Goal: Task Accomplishment & Management: Use online tool/utility

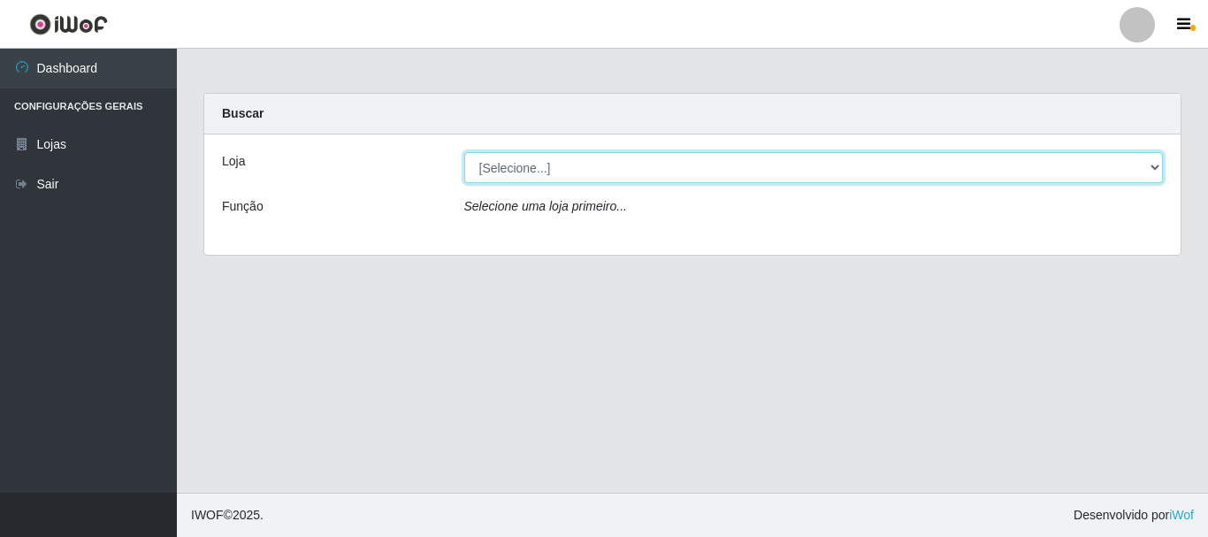
click at [1153, 169] on select "[Selecione...] [GEOGRAPHIC_DATA] [GEOGRAPHIC_DATA]" at bounding box center [813, 167] width 699 height 31
select select "64"
click at [464, 152] on select "[Selecione...] [GEOGRAPHIC_DATA] [GEOGRAPHIC_DATA]" at bounding box center [813, 167] width 699 height 31
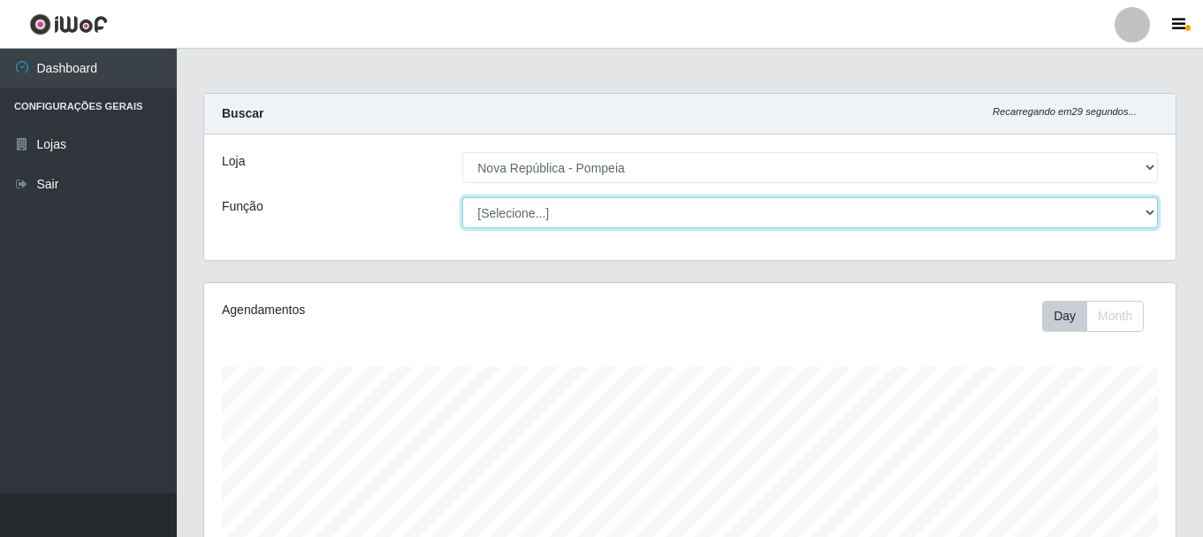
click at [1148, 208] on select "[Selecione...] Balconista Operador de Caixa Recepcionista Repositor" at bounding box center [810, 212] width 696 height 31
select select "22"
click at [462, 197] on select "[Selecione...] Balconista Operador de Caixa Recepcionista Repositor" at bounding box center [810, 212] width 696 height 31
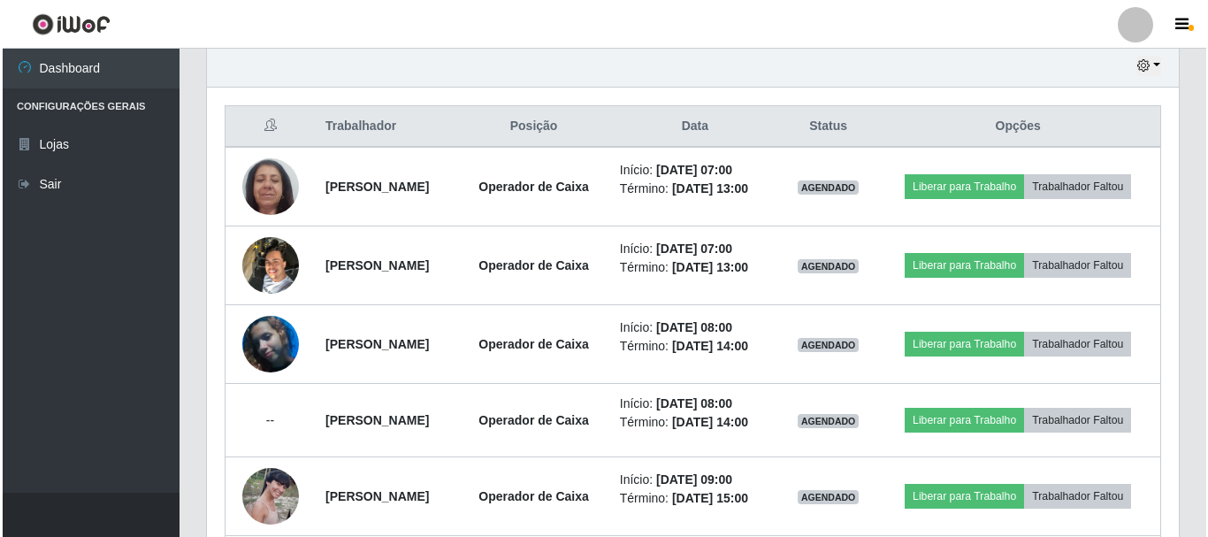
scroll to position [577, 0]
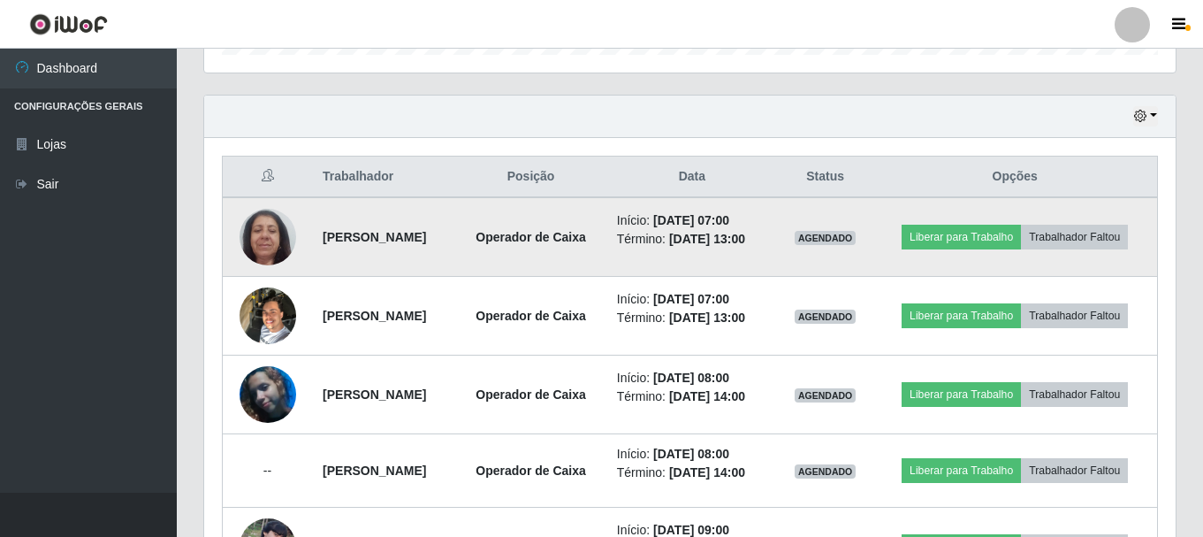
click at [1068, 217] on td "Liberar para Trabalho Trabalhador Faltou" at bounding box center [1015, 237] width 285 height 80
click at [1021, 225] on button "Liberar para Trabalho" at bounding box center [961, 237] width 119 height 25
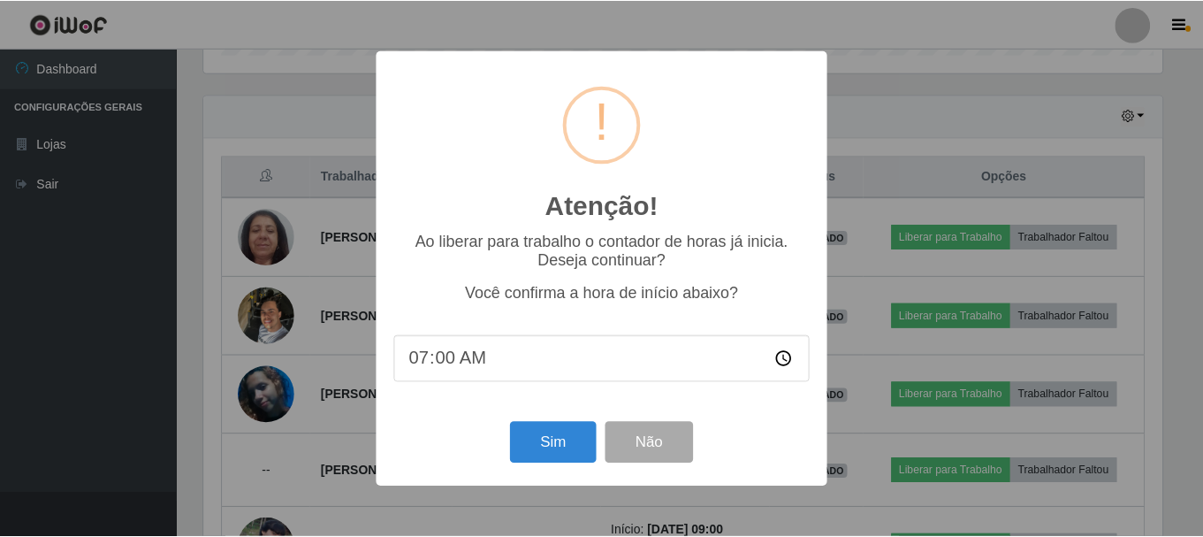
scroll to position [367, 963]
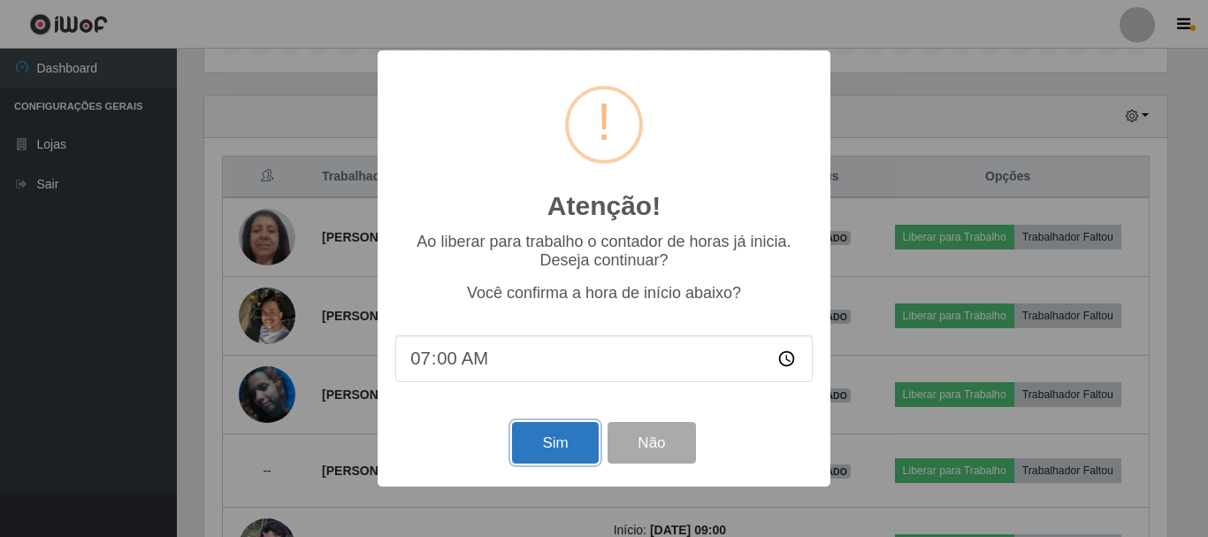
click at [540, 442] on button "Sim" at bounding box center [555, 443] width 86 height 42
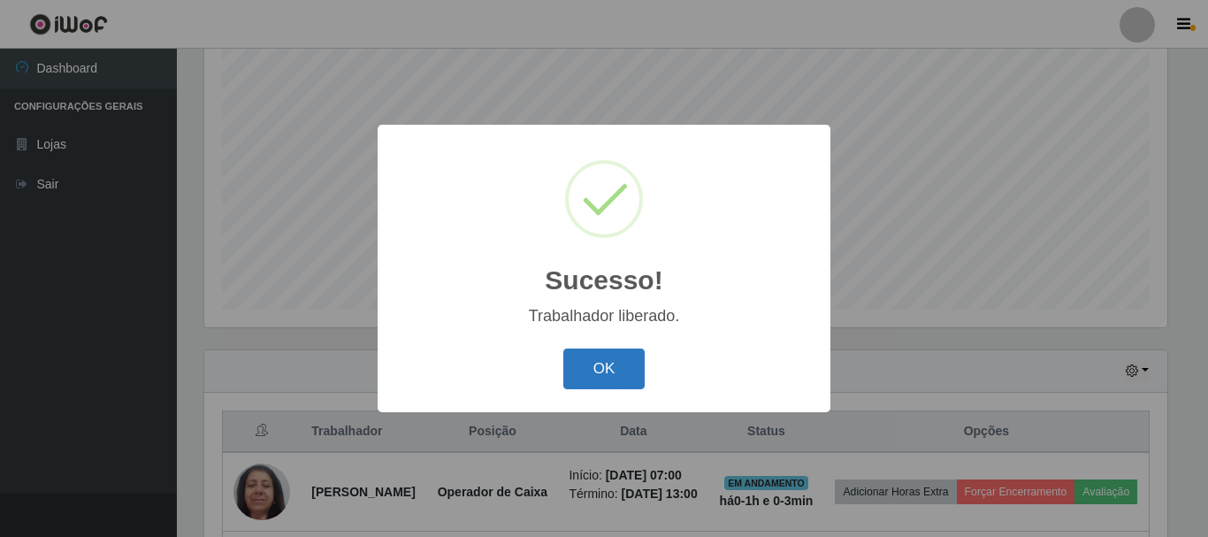
click at [598, 364] on button "OK" at bounding box center [604, 369] width 82 height 42
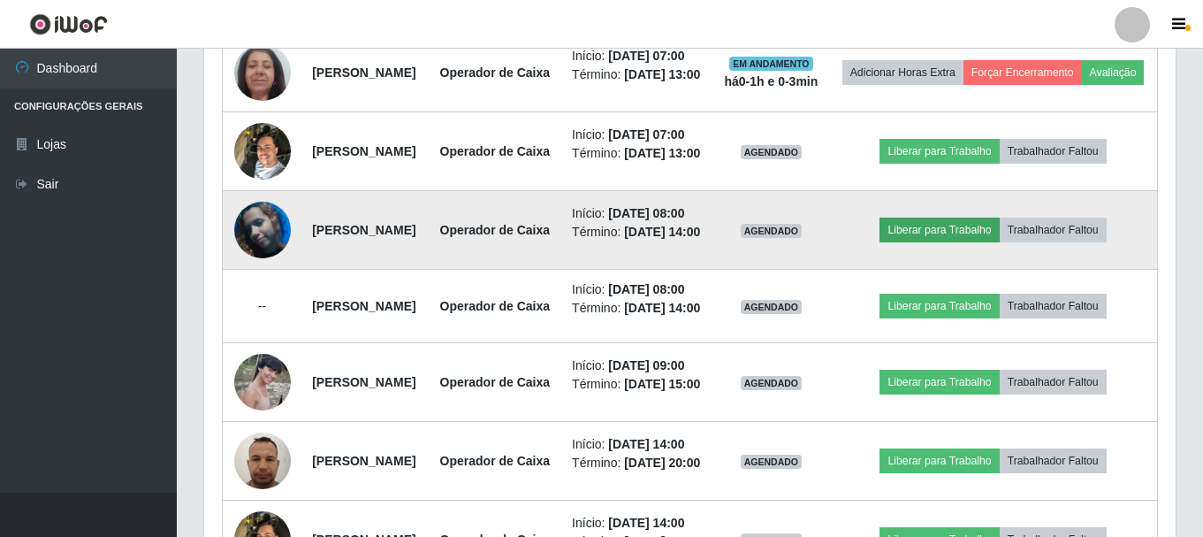
scroll to position [774, 0]
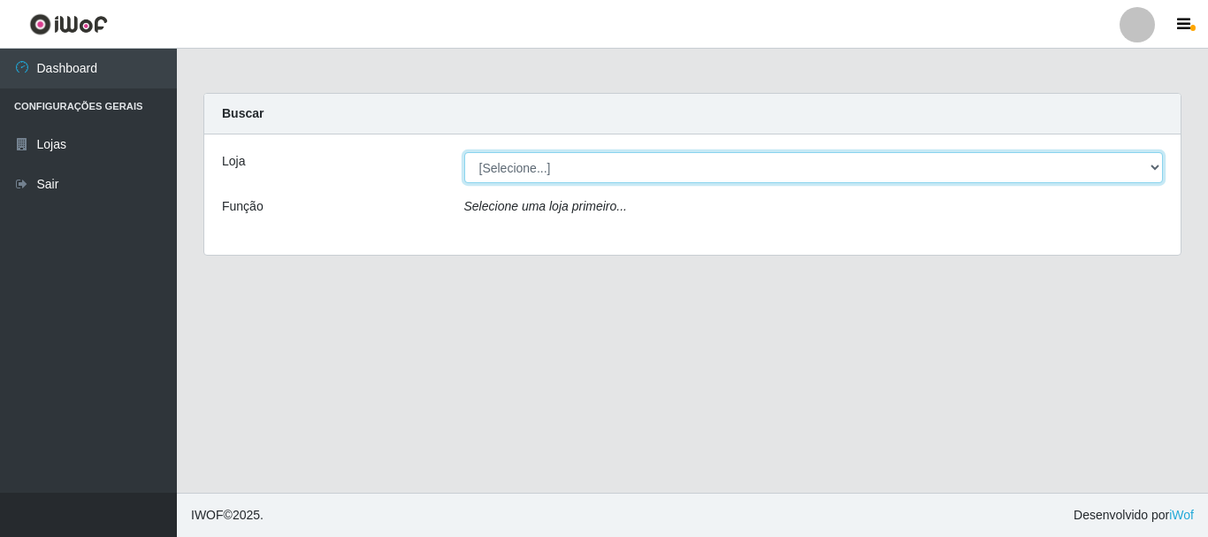
click at [1152, 167] on select "[Selecione...] [GEOGRAPHIC_DATA] [GEOGRAPHIC_DATA]" at bounding box center [813, 167] width 699 height 31
select select "64"
click at [464, 152] on select "[Selecione...] [GEOGRAPHIC_DATA] [GEOGRAPHIC_DATA]" at bounding box center [813, 167] width 699 height 31
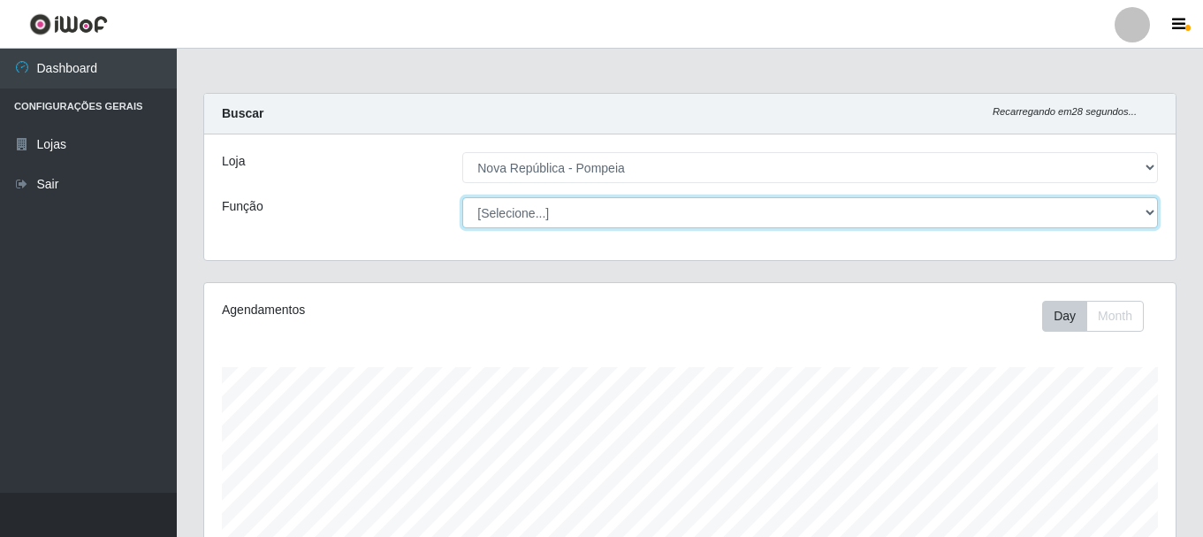
scroll to position [367, 972]
click at [1153, 212] on select "[Selecione...] Balconista Operador de Caixa Recepcionista Repositor" at bounding box center [810, 212] width 696 height 31
select select "22"
click at [462, 197] on select "[Selecione...] Balconista Operador de Caixa Recepcionista Repositor" at bounding box center [810, 212] width 696 height 31
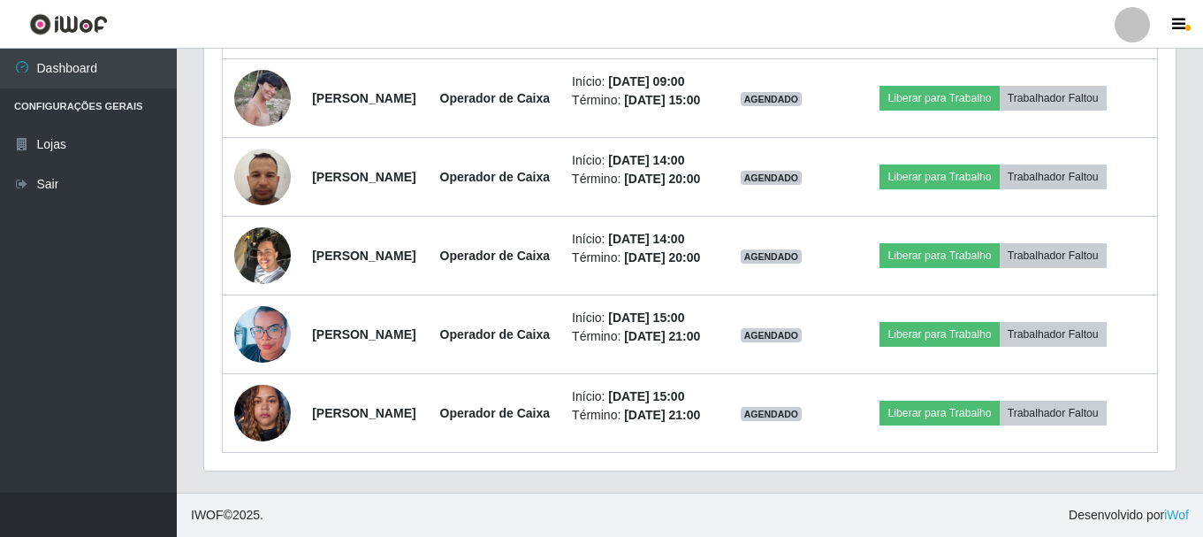
scroll to position [1308, 0]
